Goal: Task Accomplishment & Management: Use online tool/utility

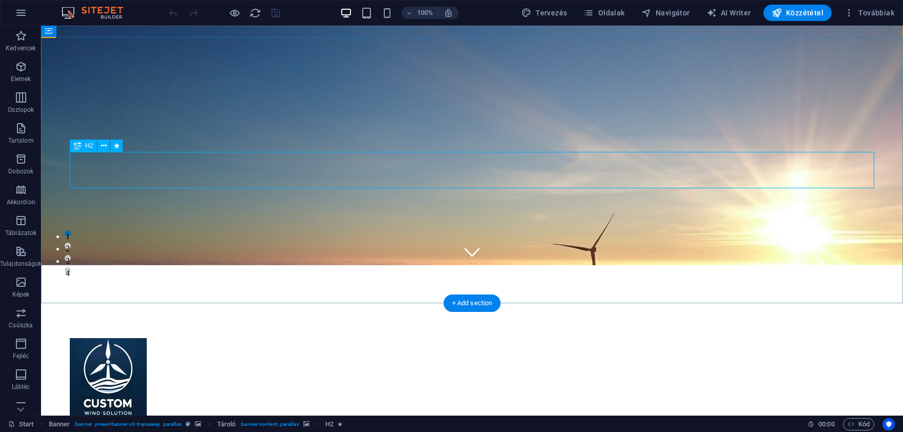
scroll to position [339, 0]
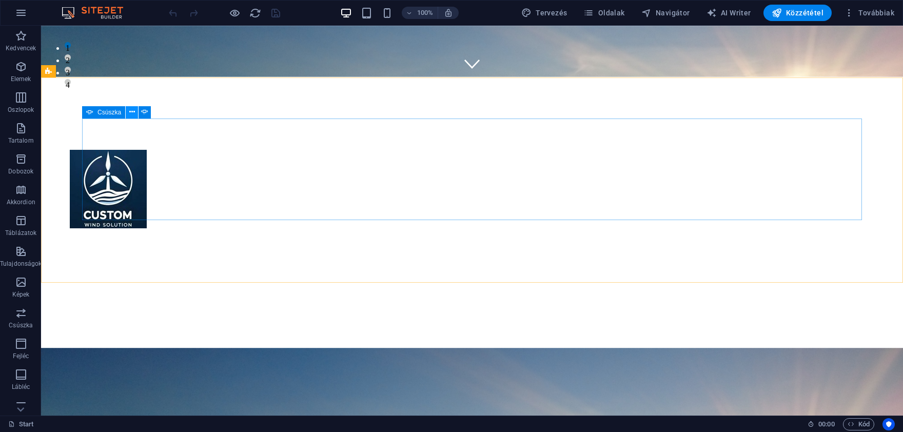
click at [128, 117] on button at bounding box center [132, 112] width 12 height 12
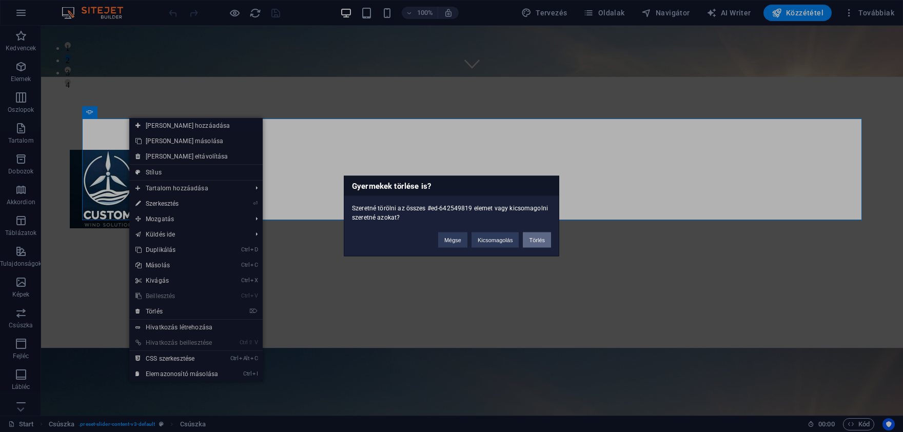
click at [534, 235] on button "Törlés" at bounding box center [537, 240] width 28 height 15
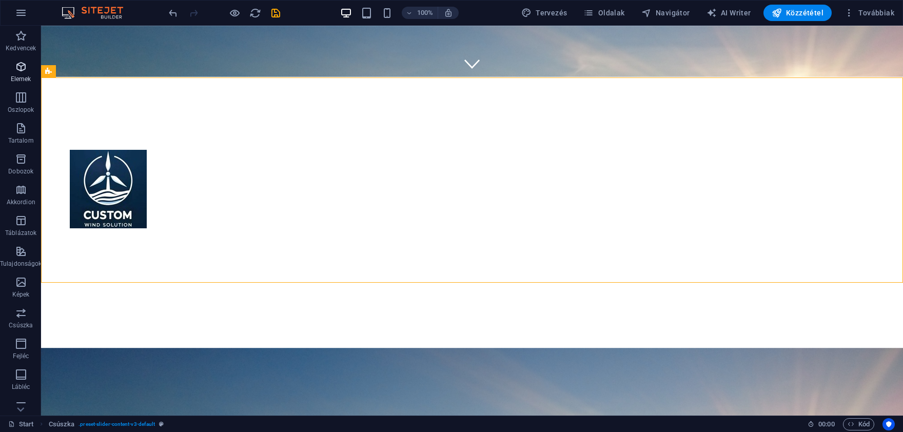
click at [18, 76] on p "Elemek" at bounding box center [21, 79] width 21 height 8
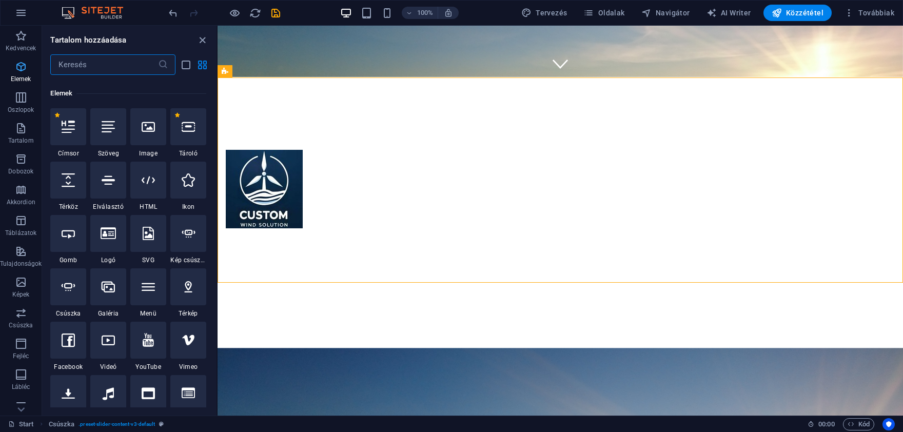
scroll to position [109, 0]
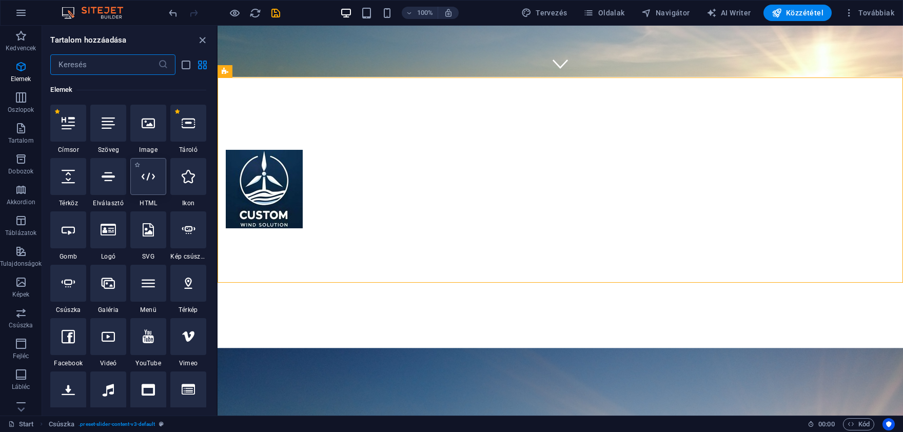
click at [145, 177] on icon at bounding box center [148, 176] width 13 height 13
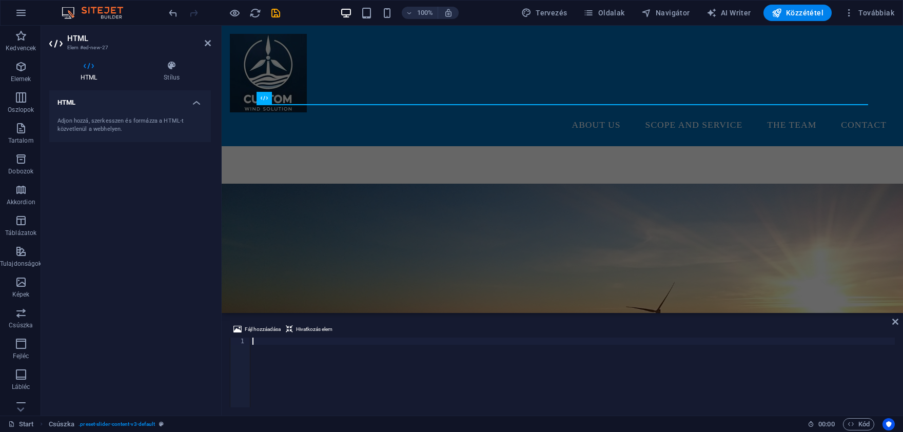
scroll to position [185, 0]
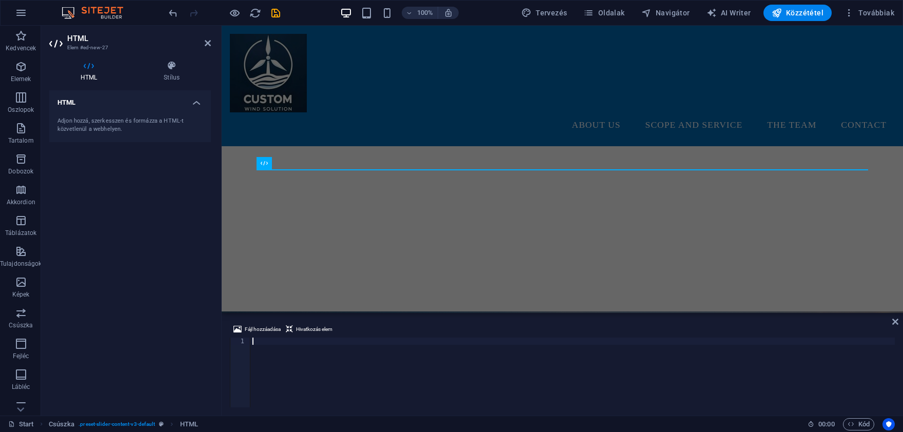
paste textarea "<iframe src="[URL][DOMAIN_NAME]" style="width:100%;height:100%;overflow:auto;bo…"
type textarea "<iframe src="[URL][DOMAIN_NAME]" style="width:100%;height:100%;overflow:auto;bo…"
click at [864, 419] on span "Kód" at bounding box center [859, 424] width 22 height 12
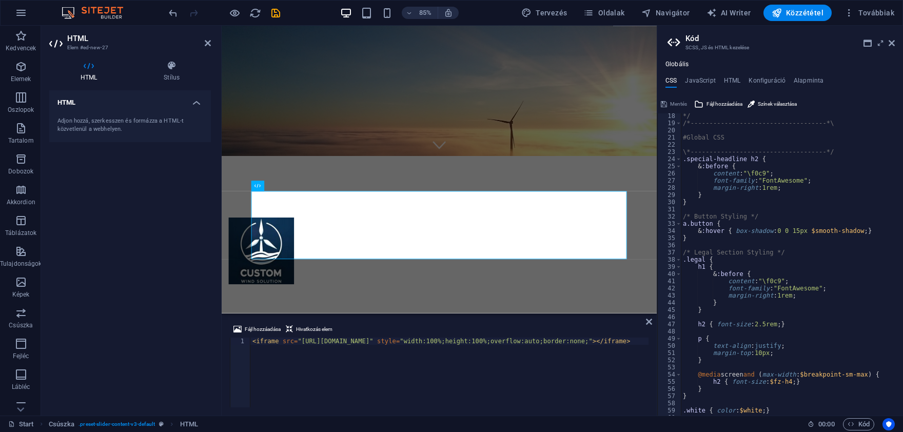
scroll to position [123, 0]
click at [881, 46] on icon at bounding box center [881, 43] width 0 height 8
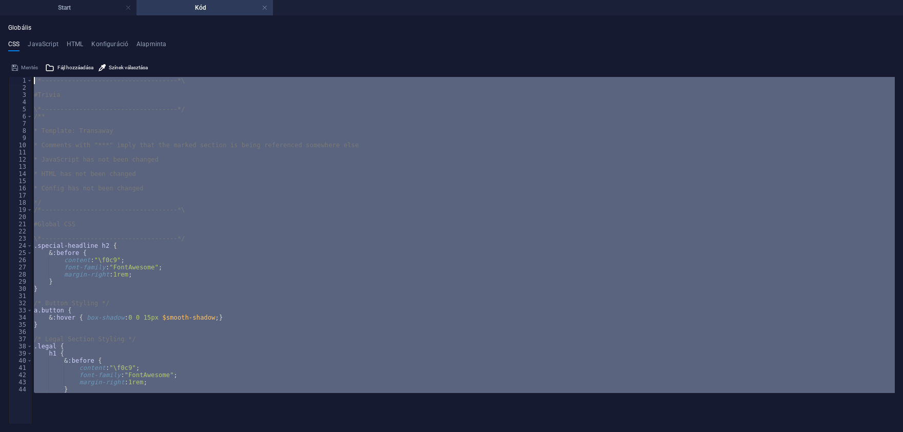
scroll to position [0, 0]
drag, startPoint x: 237, startPoint y: 381, endPoint x: 30, endPoint y: 81, distance: 364.9
click at [32, 81] on div "/*------------------------------------*\ #Trivia \*----------------------------…" at bounding box center [463, 250] width 863 height 347
type textarea "/*------------------------------------*\"
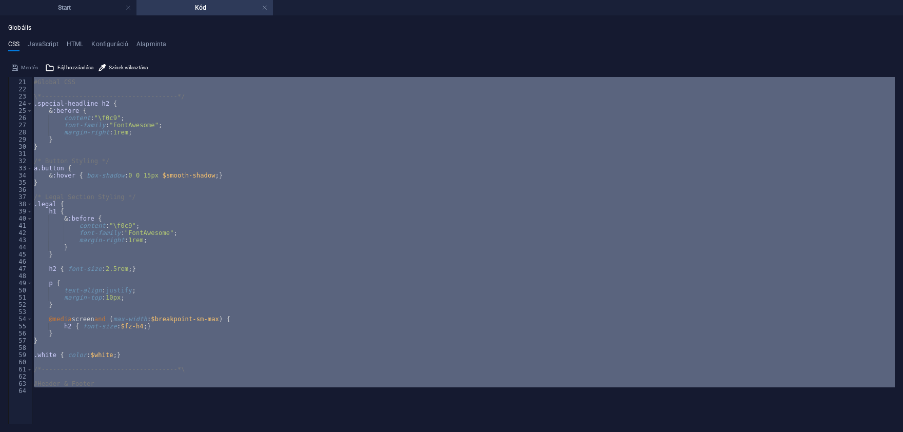
scroll to position [265, 0]
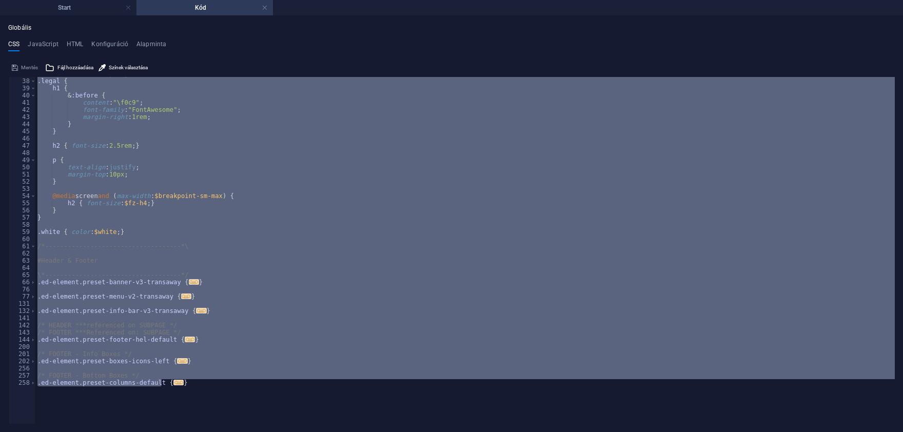
click at [51, 239] on div "/* Legal Section Styling */ .legal { h1 { & :before { content : "\f0c9" ; font-…" at bounding box center [465, 250] width 860 height 347
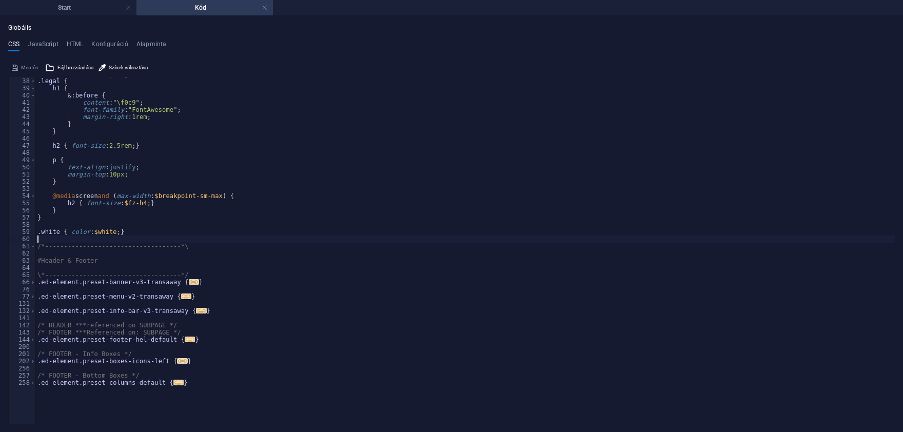
paste textarea "}"
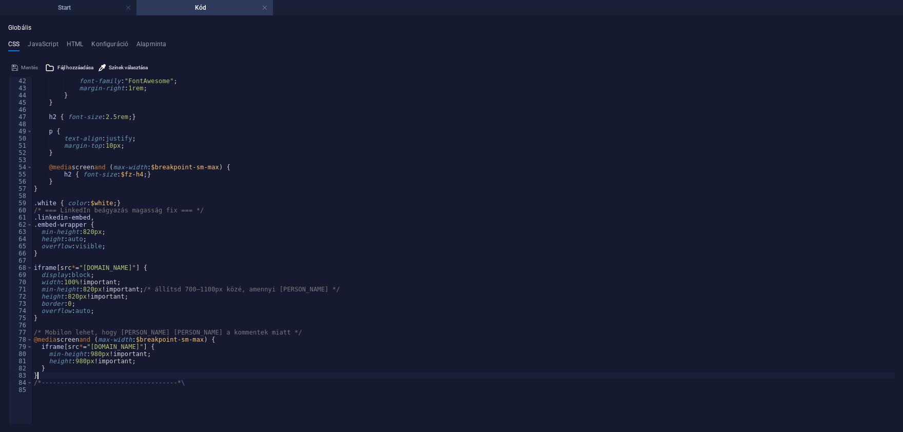
type textarea "}"
click at [68, 8] on h4 "Start" at bounding box center [68, 7] width 137 height 11
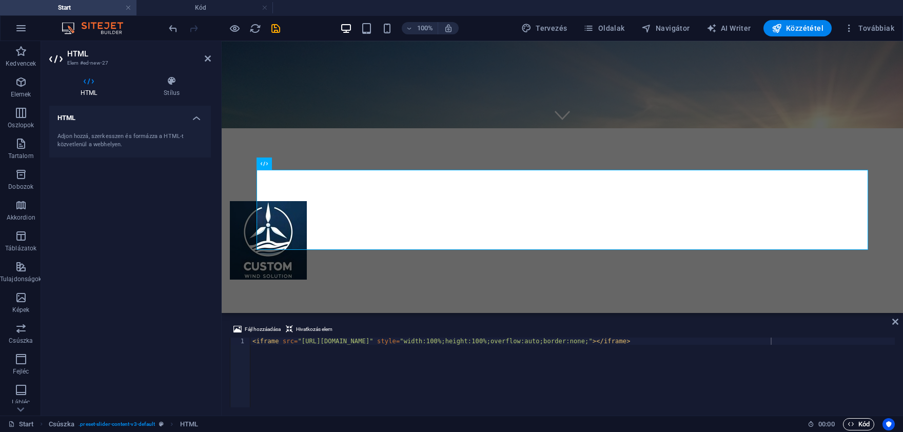
click at [853, 420] on span "Kód" at bounding box center [859, 424] width 22 height 12
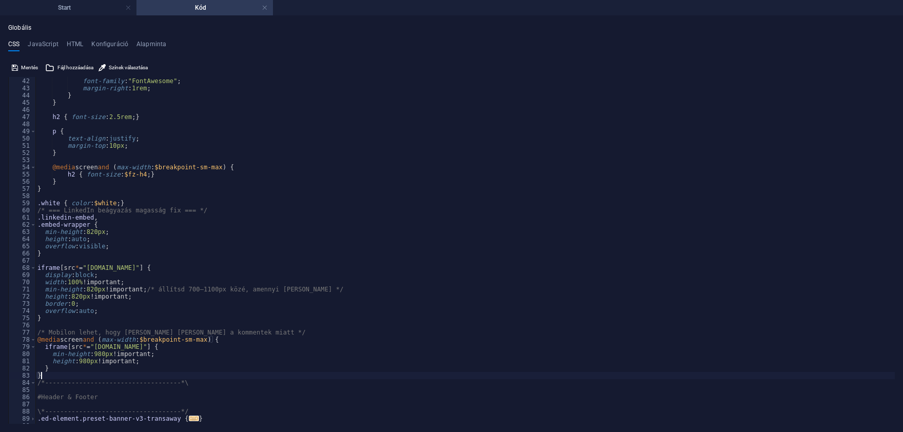
click at [217, 8] on h4 "Kód" at bounding box center [205, 7] width 137 height 11
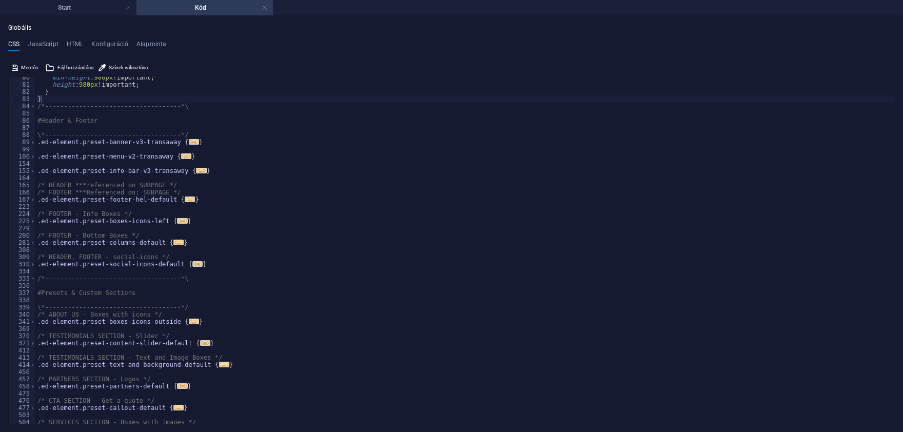
scroll to position [570, 0]
click at [264, 6] on link at bounding box center [265, 8] width 6 height 10
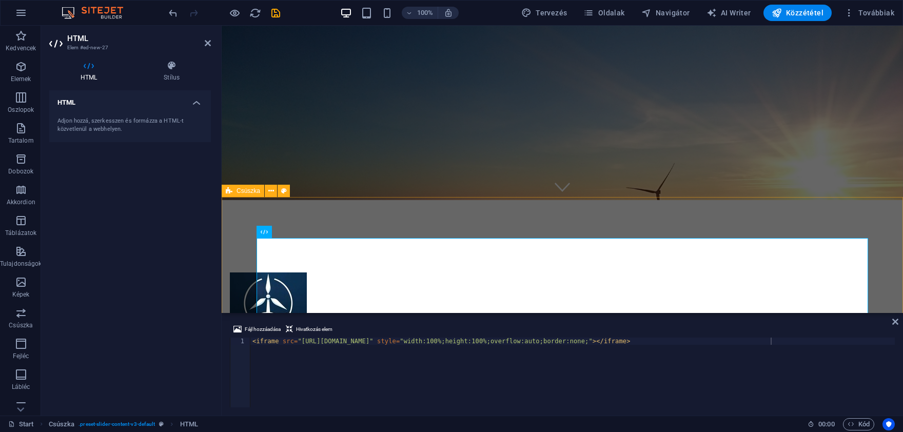
scroll to position [282, 0]
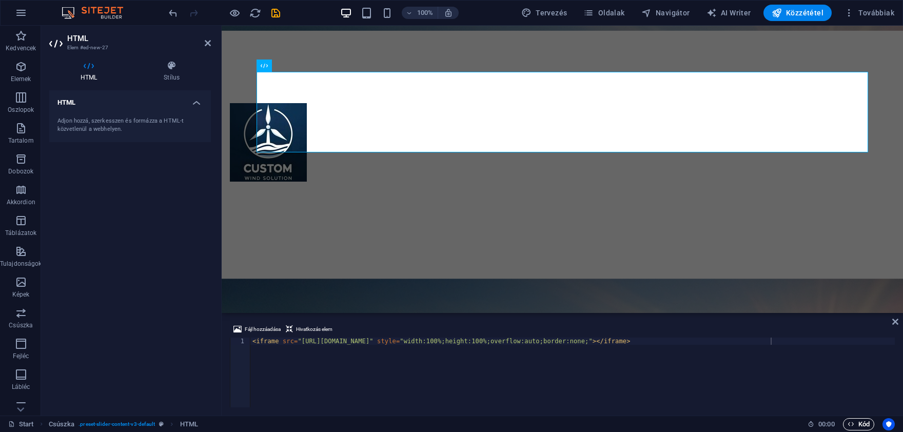
click at [864, 426] on span "Kód" at bounding box center [859, 424] width 22 height 12
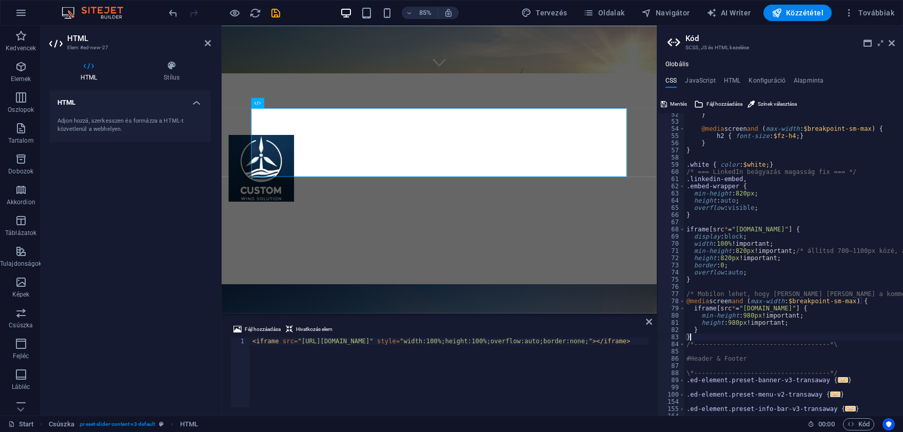
scroll to position [430, 0]
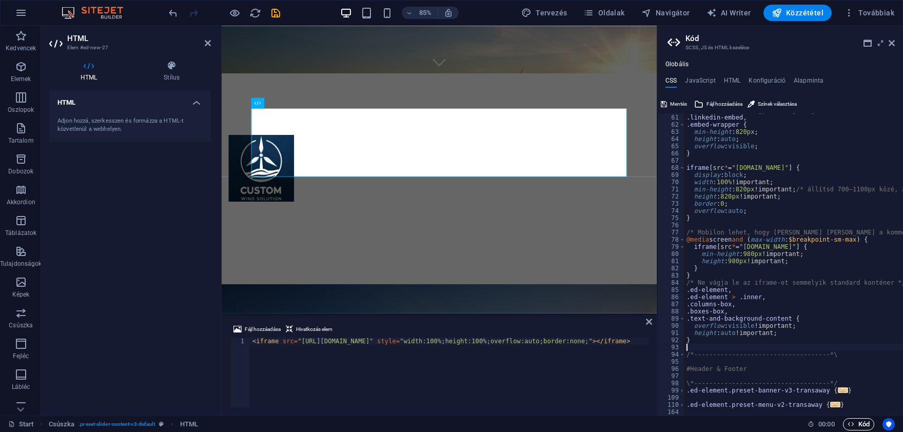
click at [860, 423] on span "Kód" at bounding box center [859, 424] width 22 height 12
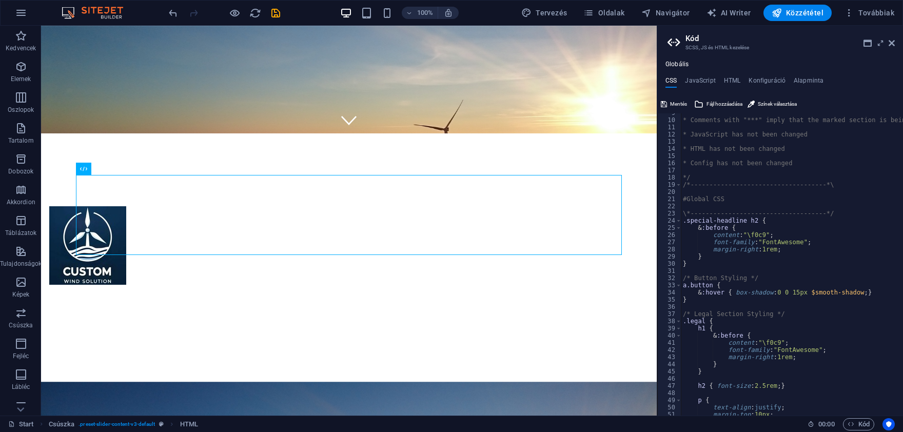
scroll to position [62, 0]
click at [699, 269] on div "* Comments with "***" imply that the marked section is being referenced somewhe…" at bounding box center [835, 267] width 308 height 317
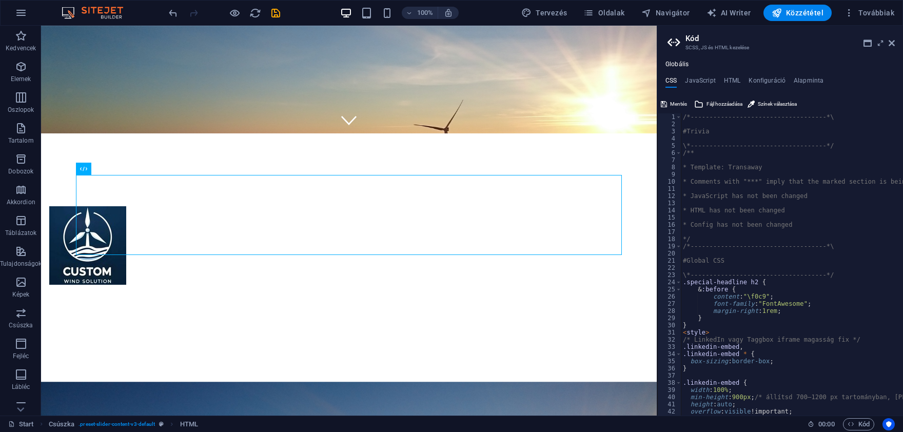
scroll to position [0, 0]
click at [856, 421] on span "Kód" at bounding box center [859, 424] width 22 height 12
click at [856, 422] on span "Kód" at bounding box center [859, 424] width 22 height 12
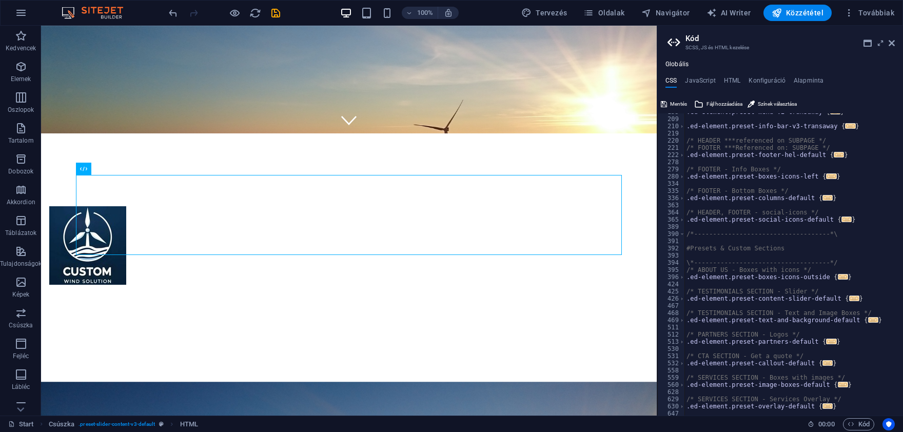
scroll to position [1047, 0]
click at [117, 168] on icon at bounding box center [119, 168] width 6 height 11
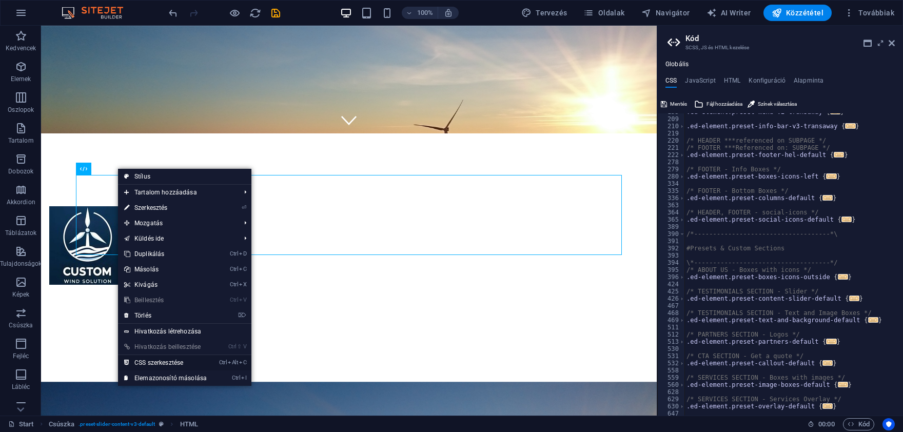
click at [178, 365] on link "Ctrl Alt C CSS szerkesztése" at bounding box center [165, 362] width 95 height 15
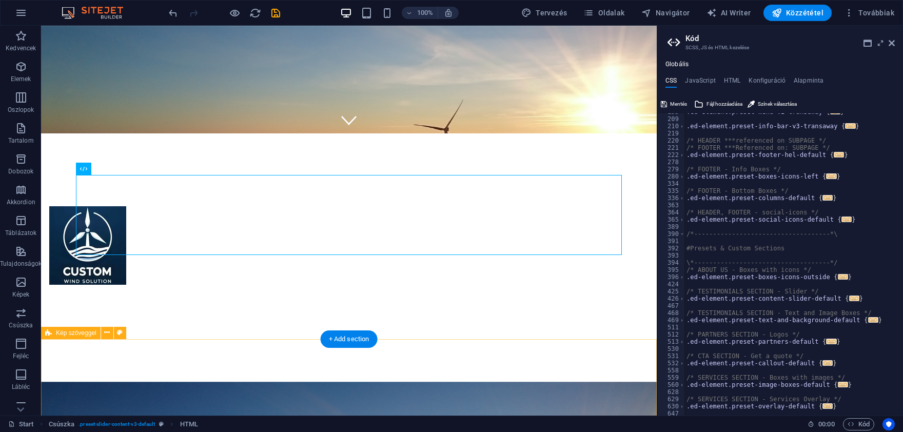
scroll to position [819, 0]
type textarea "overflow: visible !important;"
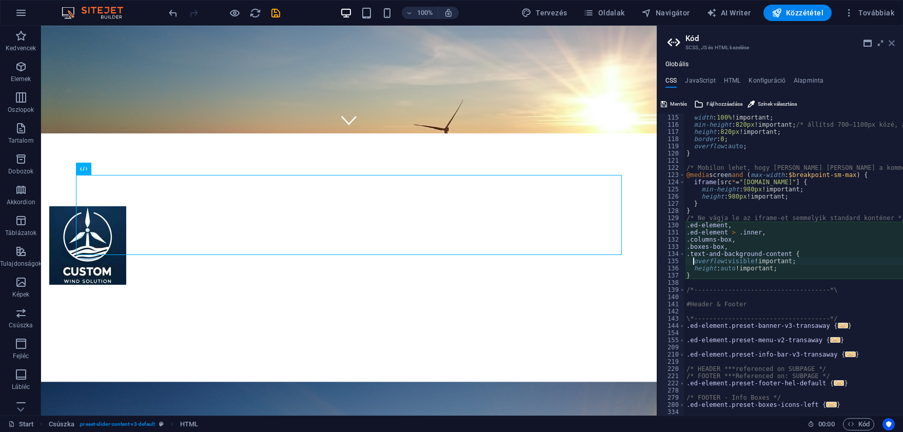
click at [892, 43] on icon at bounding box center [892, 43] width 6 height 8
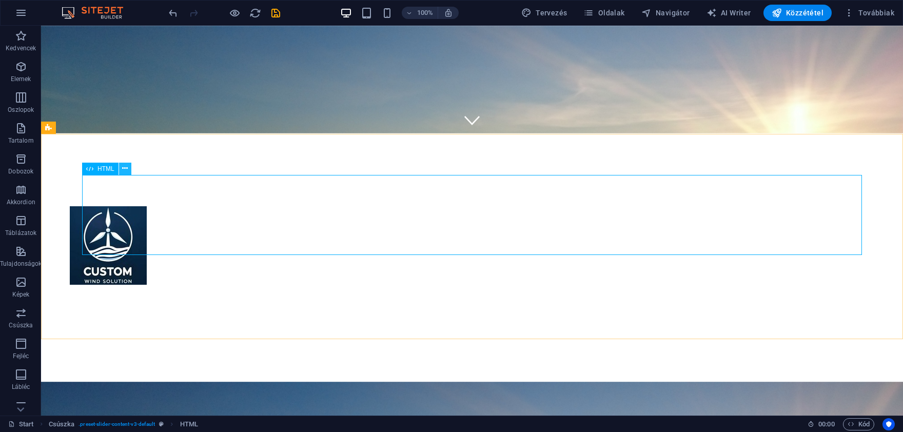
click at [121, 169] on button at bounding box center [125, 169] width 12 height 12
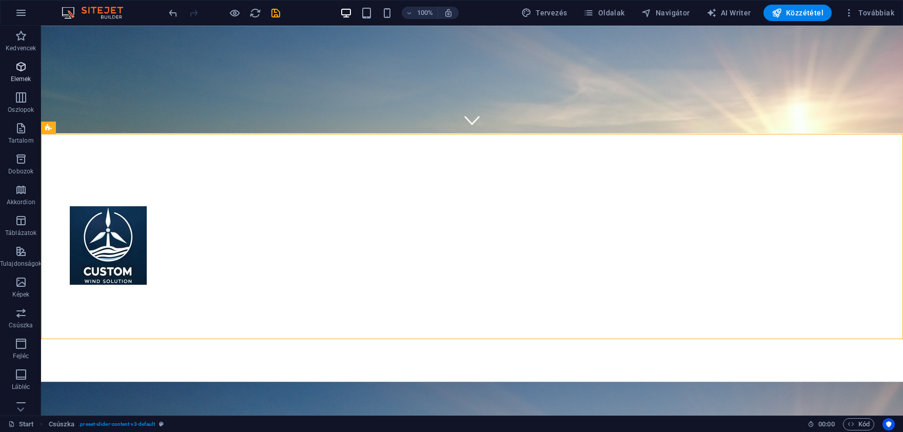
click at [14, 63] on span "Elemek" at bounding box center [21, 73] width 42 height 25
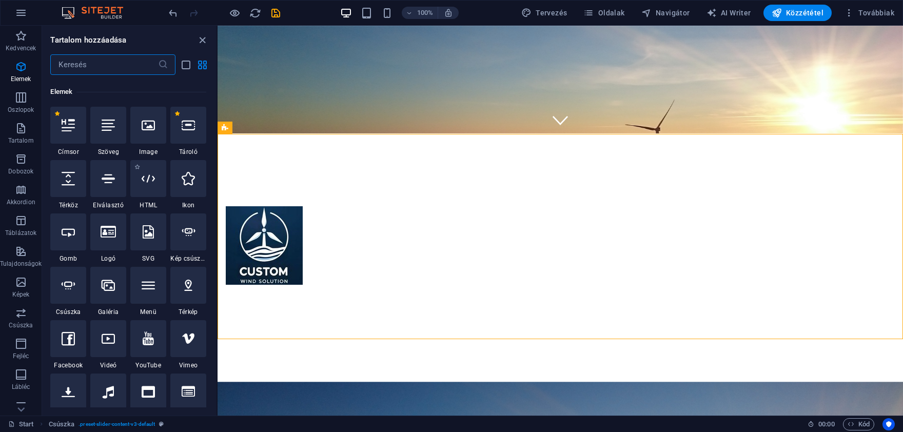
scroll to position [109, 0]
click at [191, 129] on icon at bounding box center [188, 123] width 13 height 13
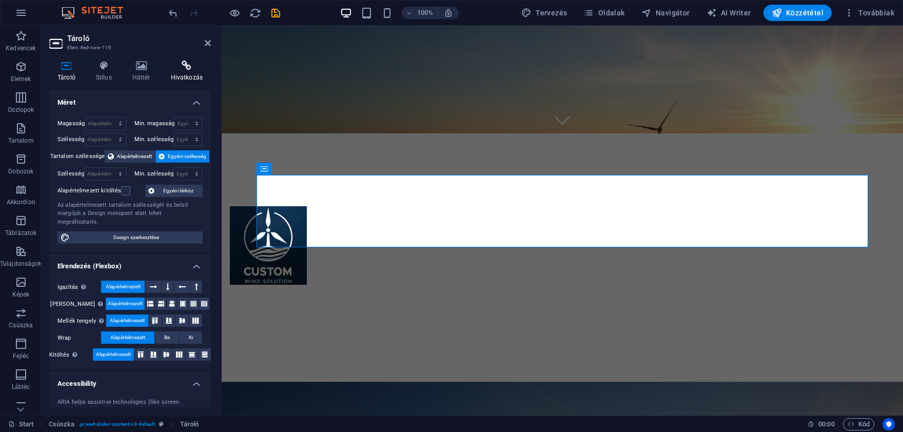
click at [184, 63] on icon at bounding box center [187, 66] width 48 height 10
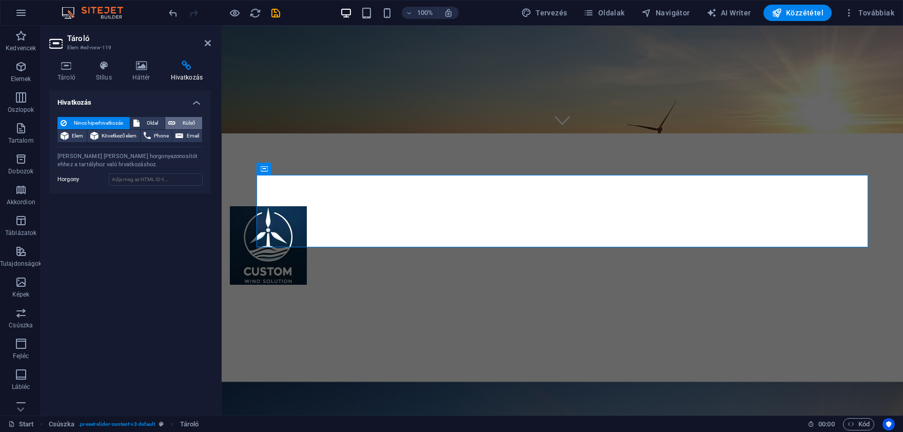
click at [168, 122] on button "Külső" at bounding box center [183, 123] width 37 height 12
select select "blank"
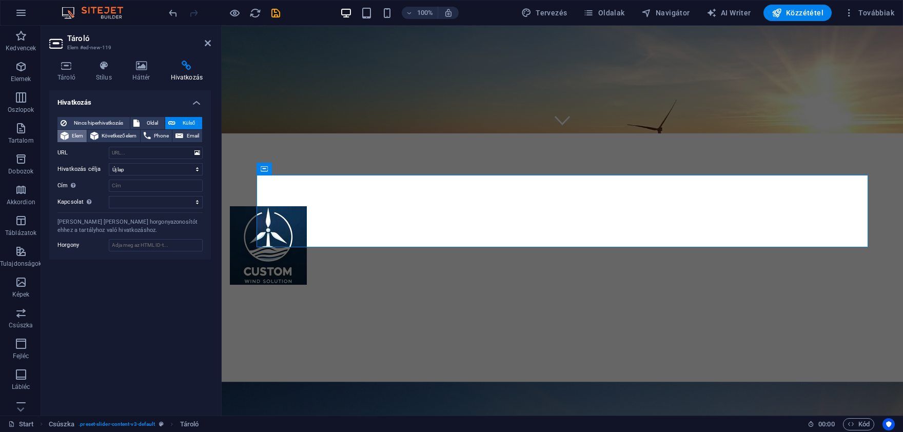
click at [72, 134] on span "Elem" at bounding box center [78, 136] width 12 height 12
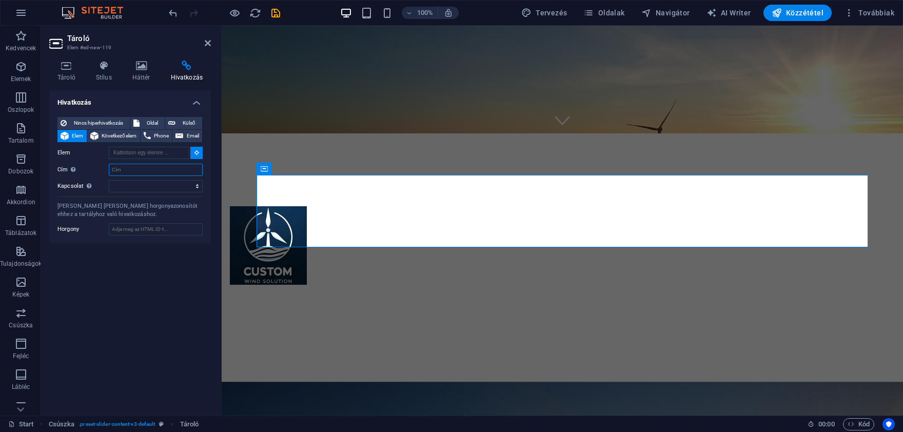
click at [171, 176] on input "Cím További hivatkozás leírás, ne legyen azonos a hivatkozás szövegével. A címe…" at bounding box center [156, 170] width 94 height 12
click at [109, 180] on select "alternatív szerző könyvjelző külső segítség licenc következő nofollow noreferre…" at bounding box center [156, 186] width 94 height 12
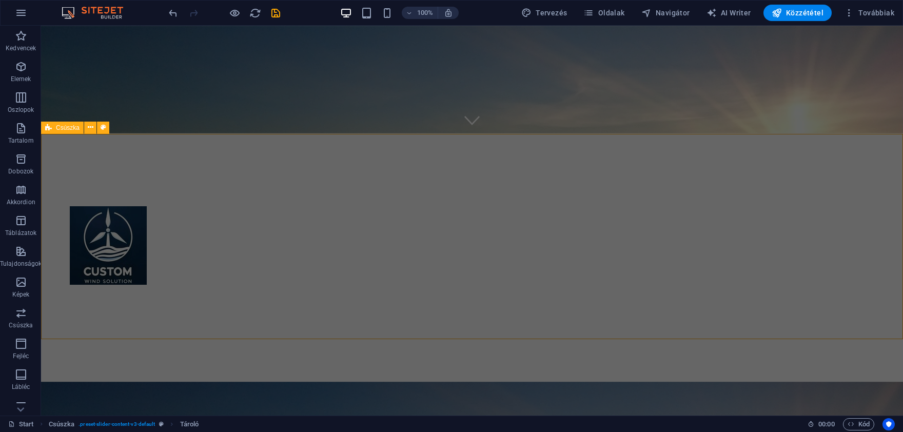
drag, startPoint x: 214, startPoint y: 215, endPoint x: 316, endPoint y: 255, distance: 109.7
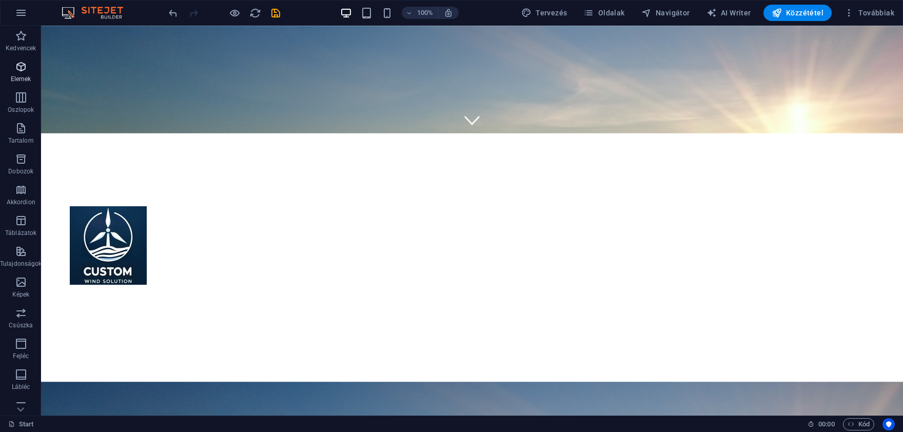
click at [16, 75] on span "Elemek" at bounding box center [21, 73] width 42 height 25
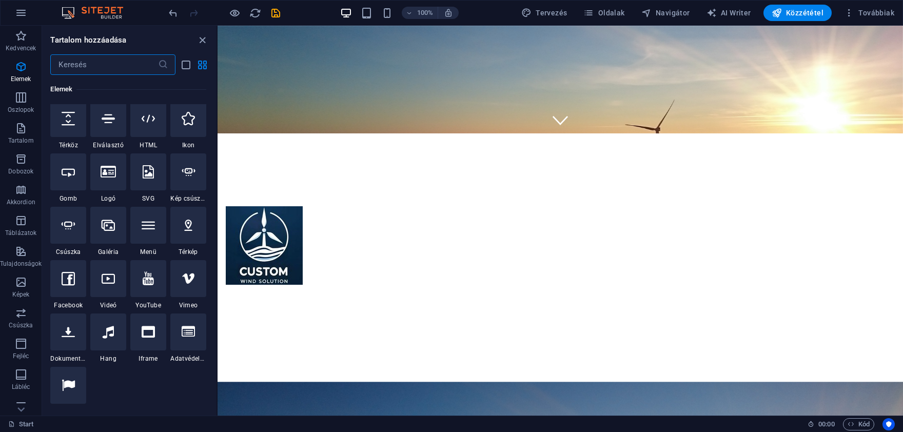
scroll to position [157, 0]
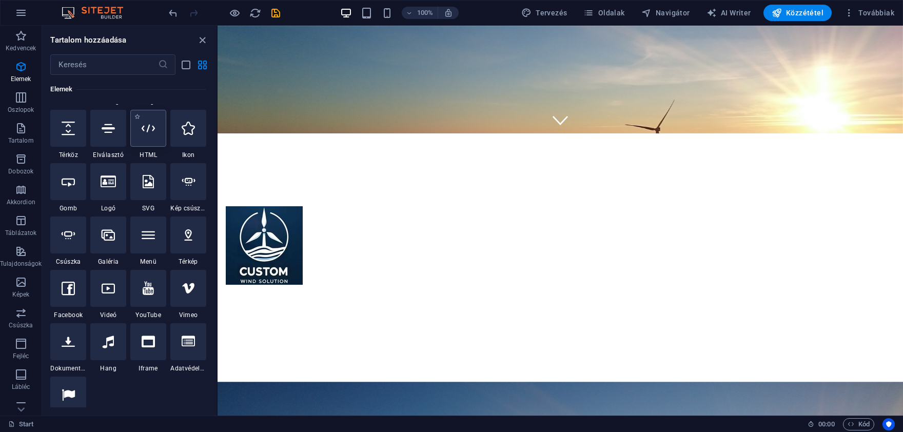
click at [155, 127] on icon at bounding box center [148, 128] width 13 height 13
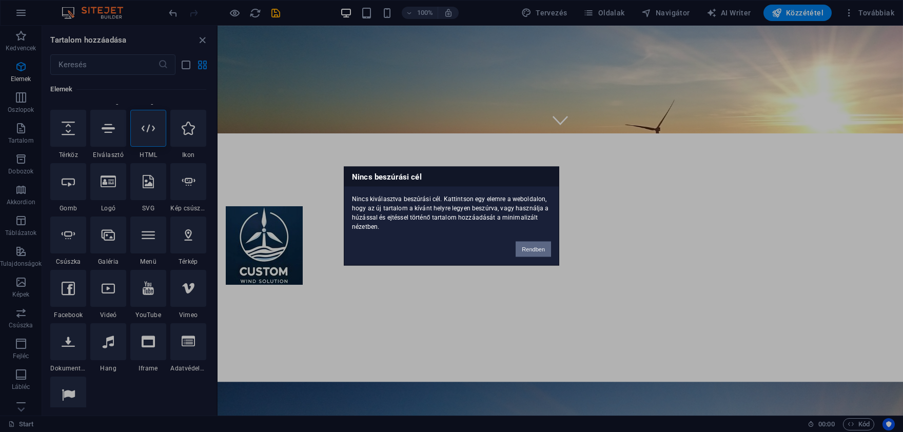
drag, startPoint x: 530, startPoint y: 246, endPoint x: 308, endPoint y: 217, distance: 224.2
click at [530, 246] on button "Rendben" at bounding box center [533, 249] width 35 height 15
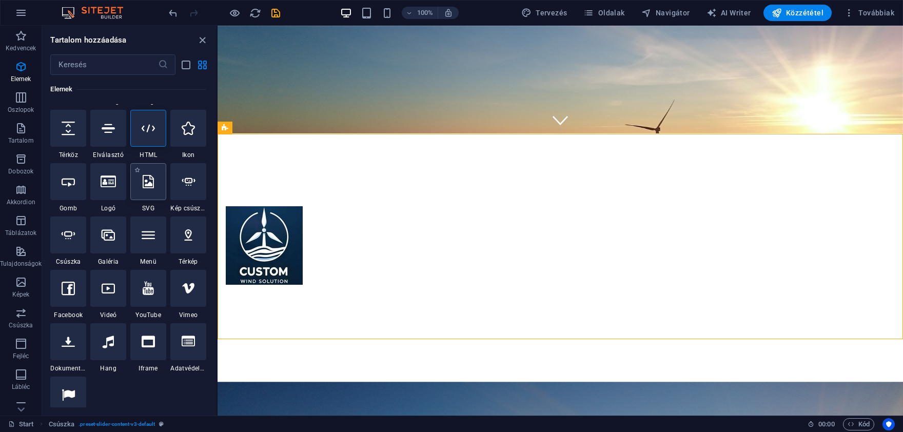
click at [148, 184] on icon at bounding box center [148, 181] width 11 height 13
select select "xMidYMid"
select select "px"
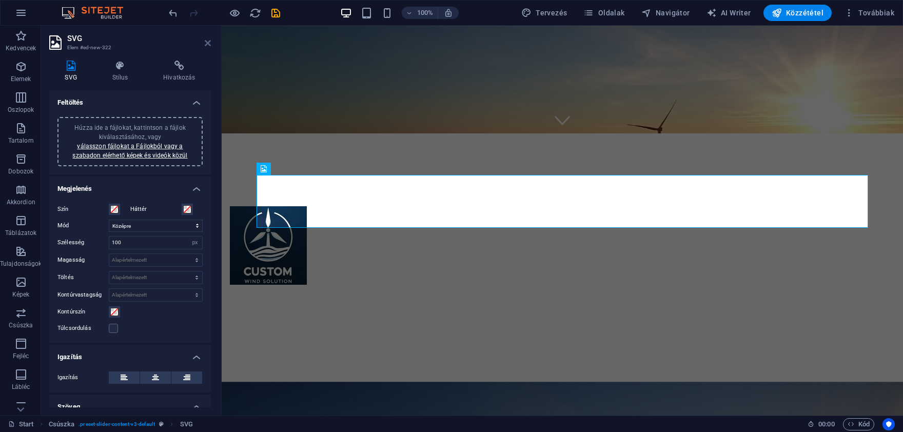
click at [207, 43] on icon at bounding box center [208, 43] width 6 height 8
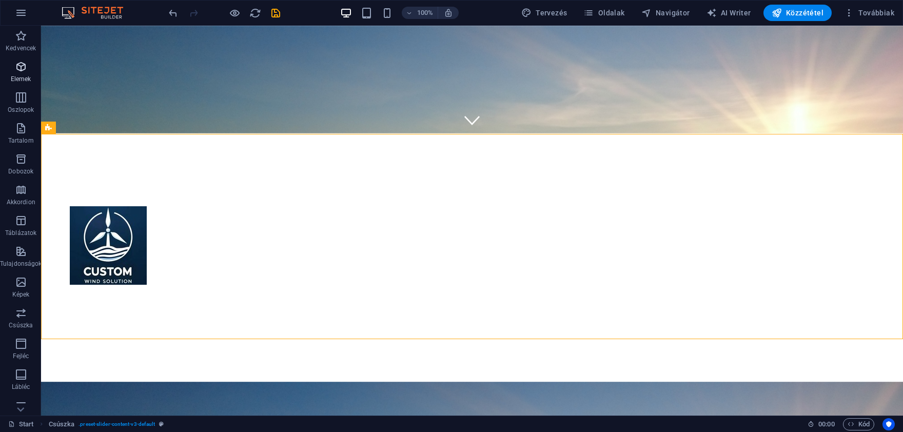
click at [16, 69] on icon "button" at bounding box center [21, 67] width 12 height 12
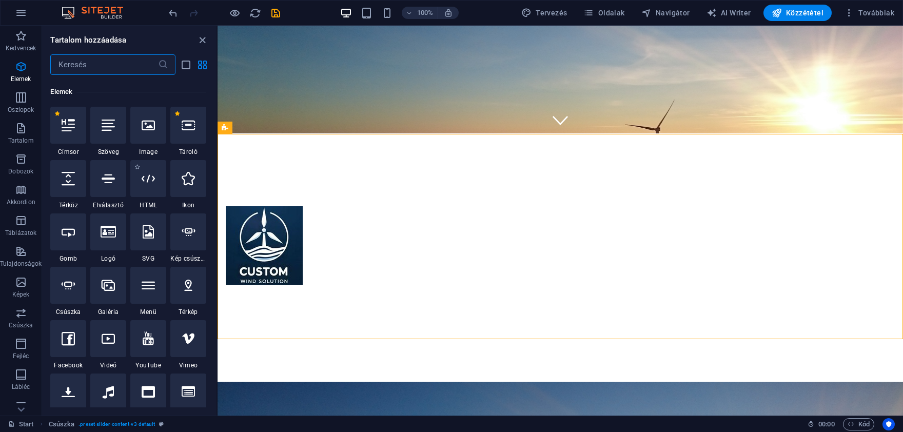
scroll to position [109, 0]
click at [148, 182] on icon at bounding box center [148, 176] width 13 height 13
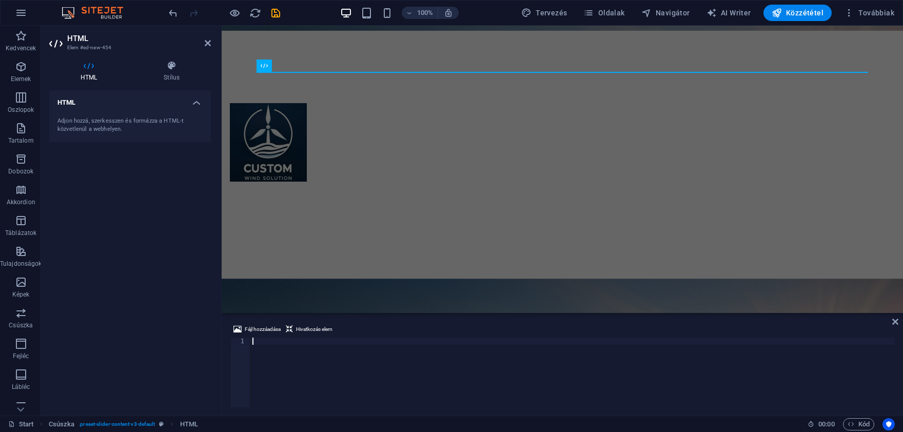
type textarea "<iframe src="[URL][DOMAIN_NAME]" style="width:100%;height:100%;overflow:auto;bo…"
click at [857, 421] on span "Kód" at bounding box center [859, 424] width 22 height 12
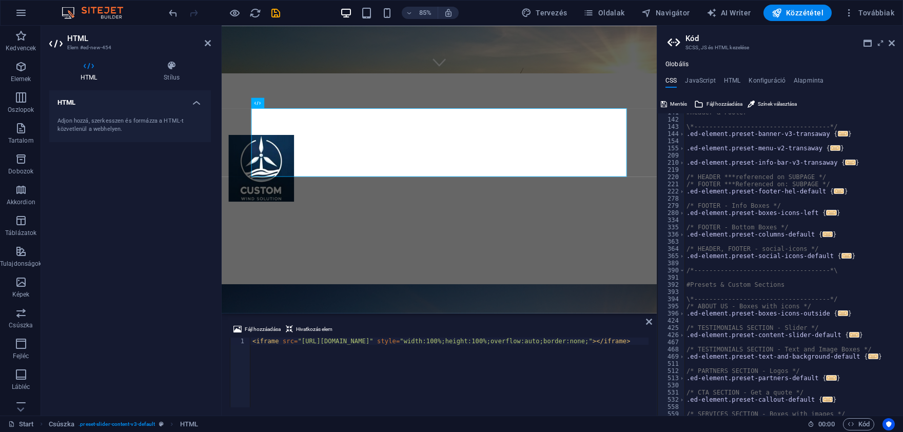
scroll to position [702, 0]
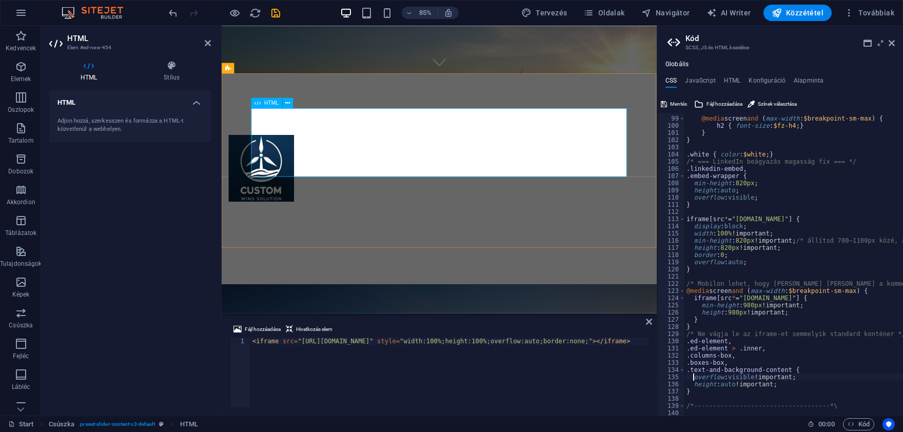
click at [173, 68] on icon at bounding box center [171, 66] width 79 height 10
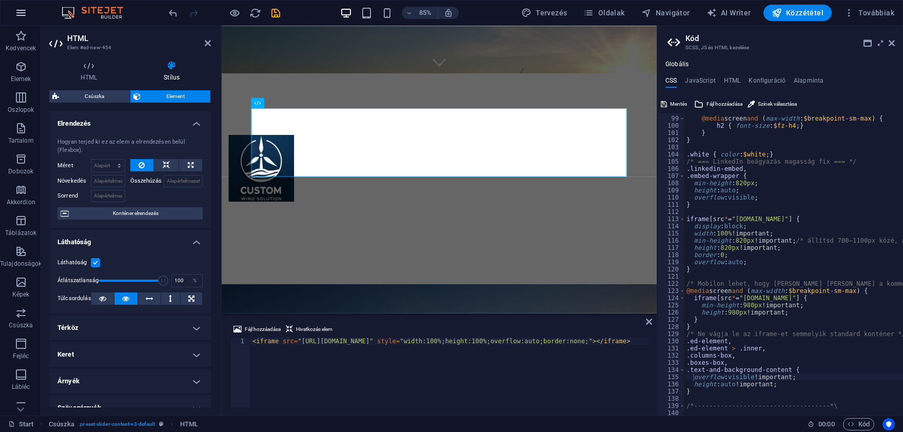
click at [20, 11] on icon "button" at bounding box center [21, 13] width 12 height 12
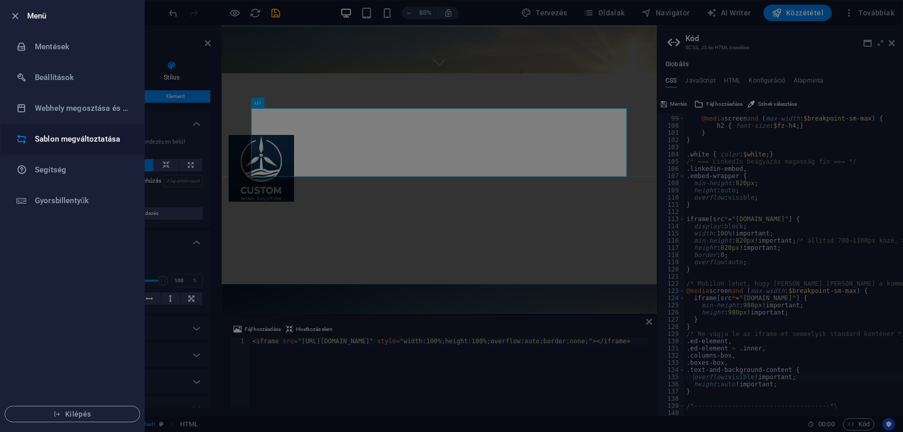
click at [69, 136] on h6 "Sablon megváltoztatása" at bounding box center [82, 139] width 95 height 12
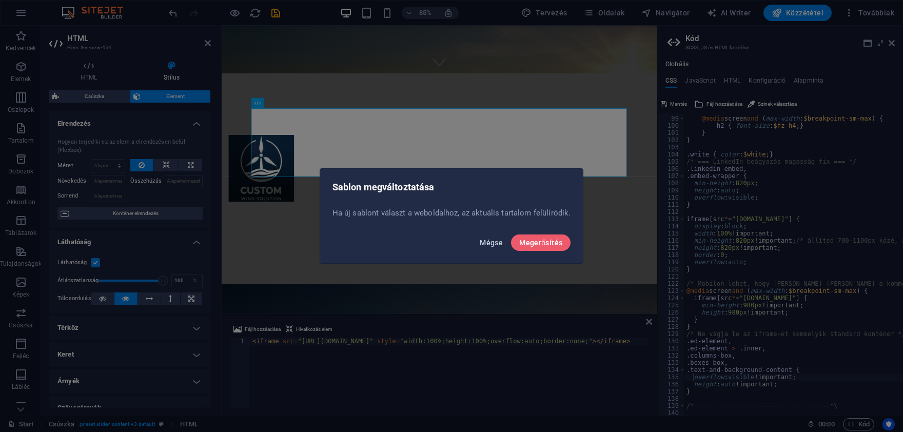
click at [493, 246] on span "Mégse" at bounding box center [491, 243] width 23 height 8
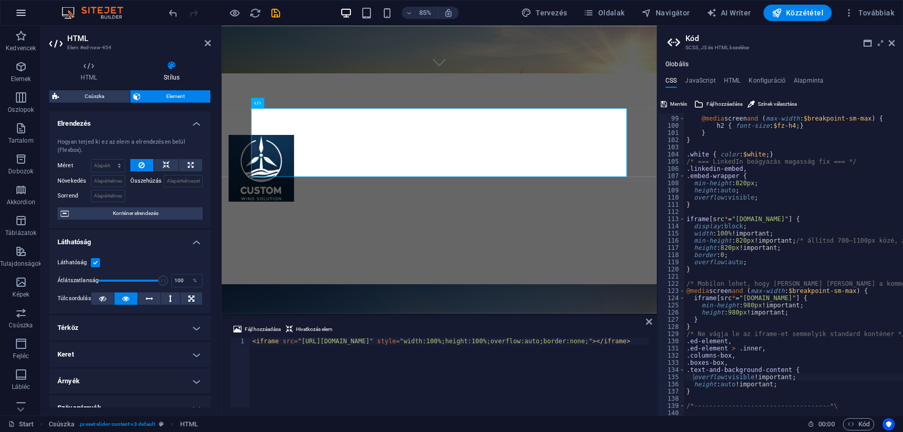
click at [24, 14] on icon "button" at bounding box center [21, 13] width 12 height 12
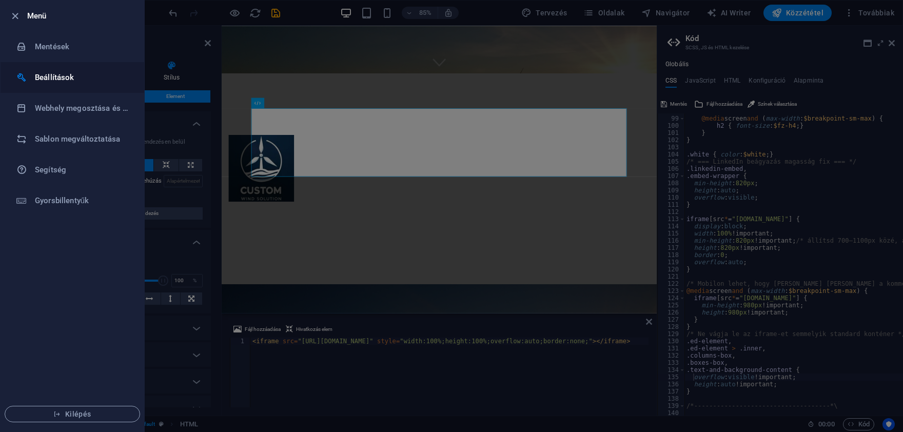
click at [67, 74] on h6 "Beállítások" at bounding box center [82, 77] width 95 height 12
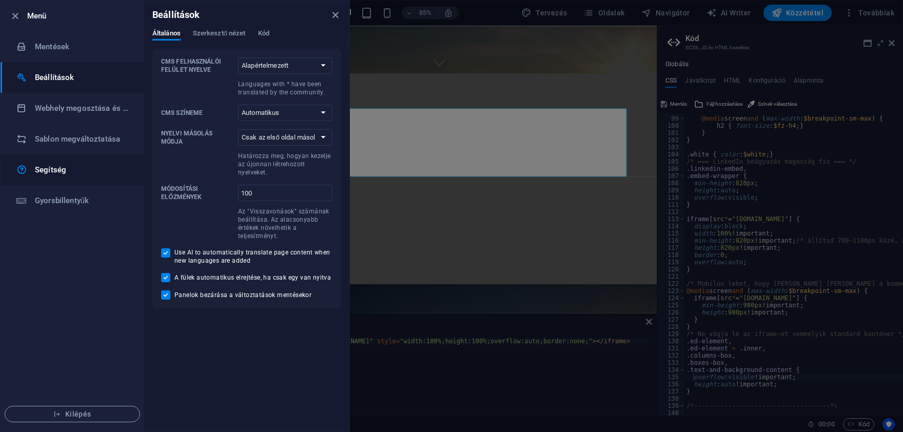
click at [59, 176] on h6 "Segítség" at bounding box center [82, 170] width 95 height 12
